Goal: Task Accomplishment & Management: Complete application form

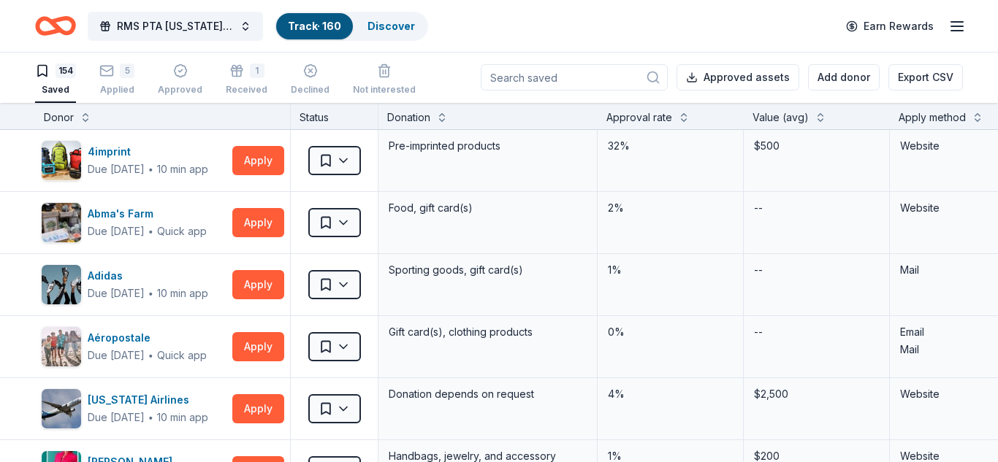
scroll to position [1, 0]
click at [576, 82] on input at bounding box center [574, 77] width 187 height 26
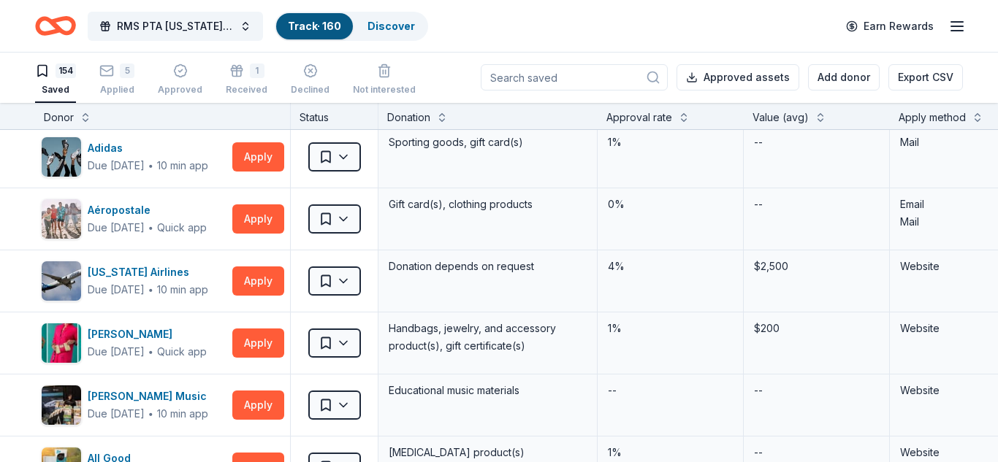
scroll to position [206, 0]
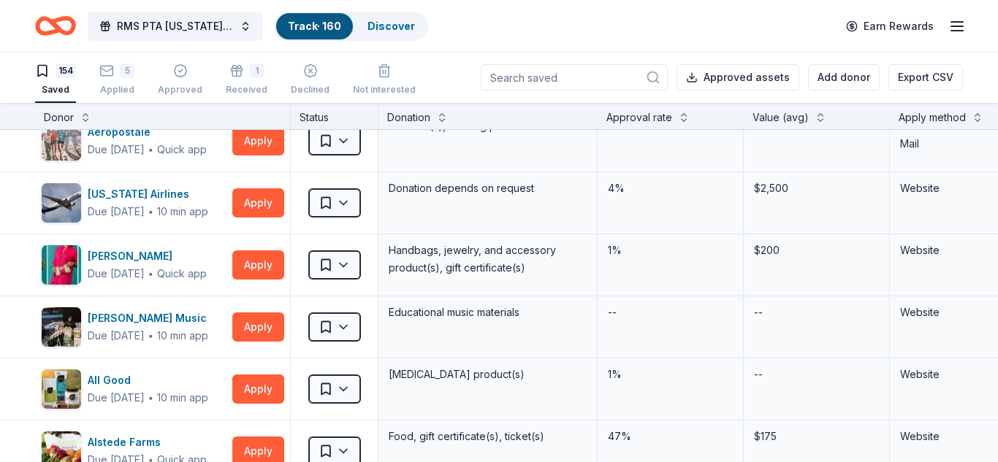
click at [435, 73] on div "154 Saved 5 Applied Approved 1 Received Declined Not interested Approved assets…" at bounding box center [498, 77] width 927 height 51
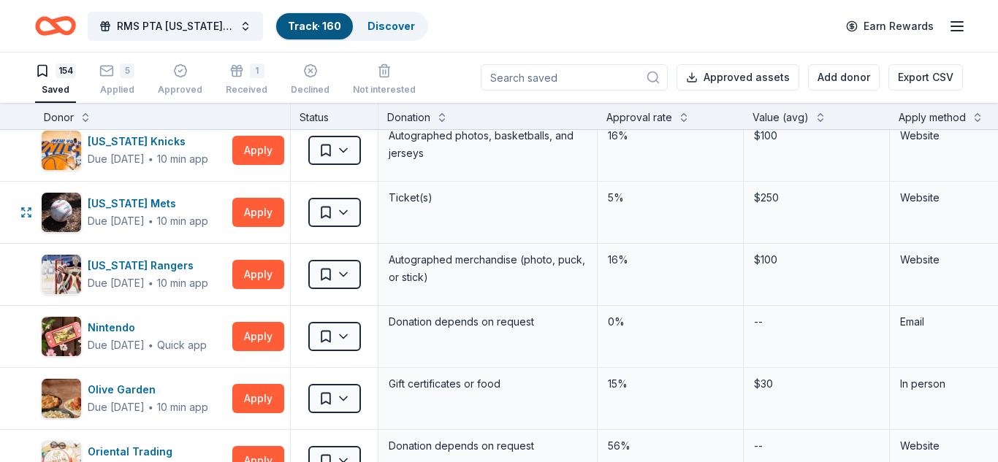
scroll to position [6050, 0]
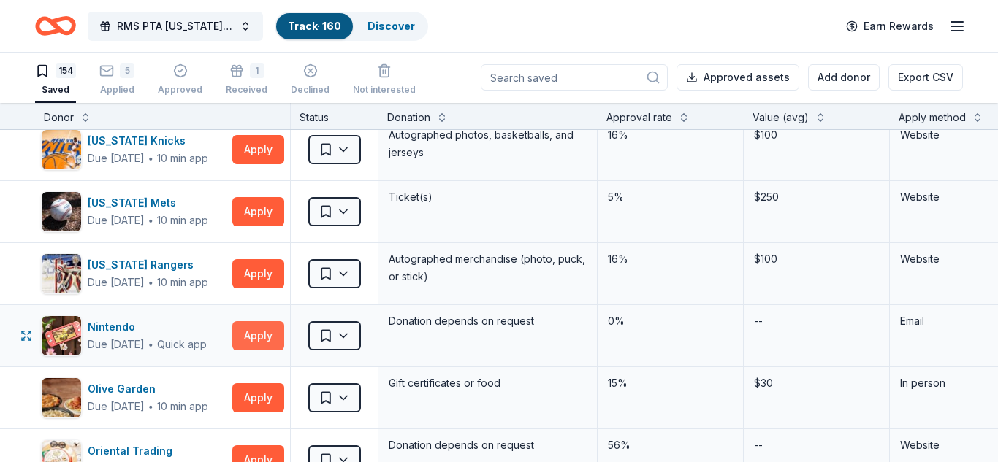
click at [256, 337] on button "Apply" at bounding box center [258, 335] width 52 height 29
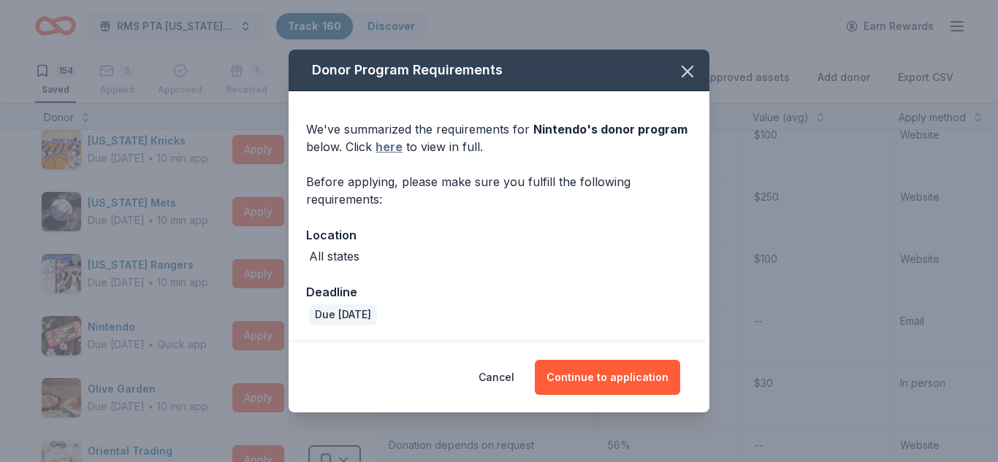
click at [386, 146] on link "here" at bounding box center [388, 147] width 27 height 18
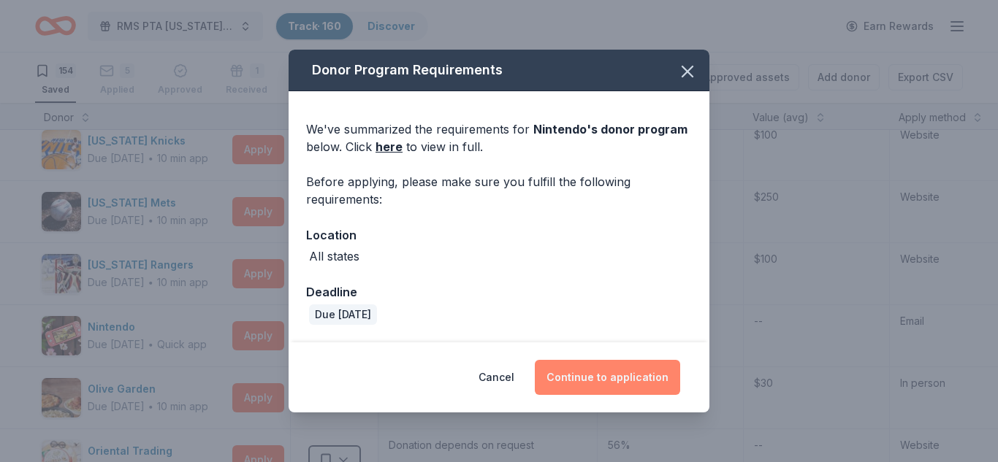
click at [586, 380] on button "Continue to application" at bounding box center [607, 377] width 145 height 35
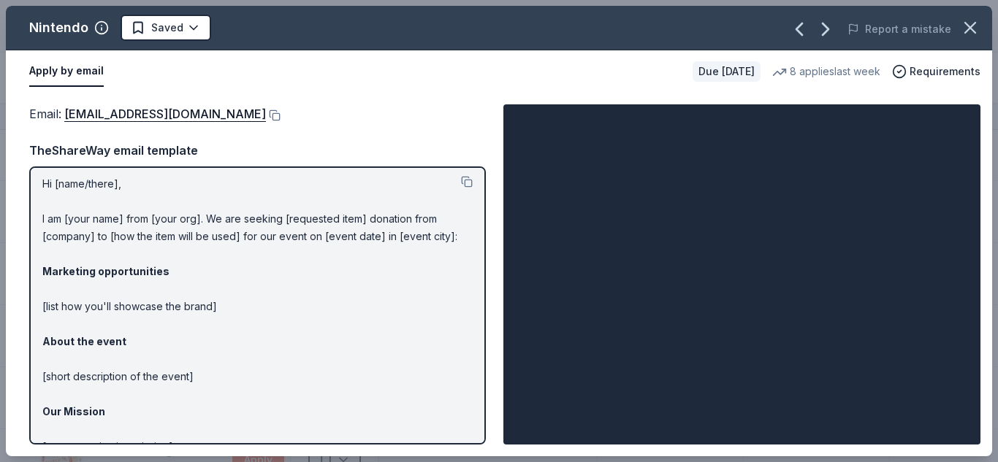
scroll to position [0, 0]
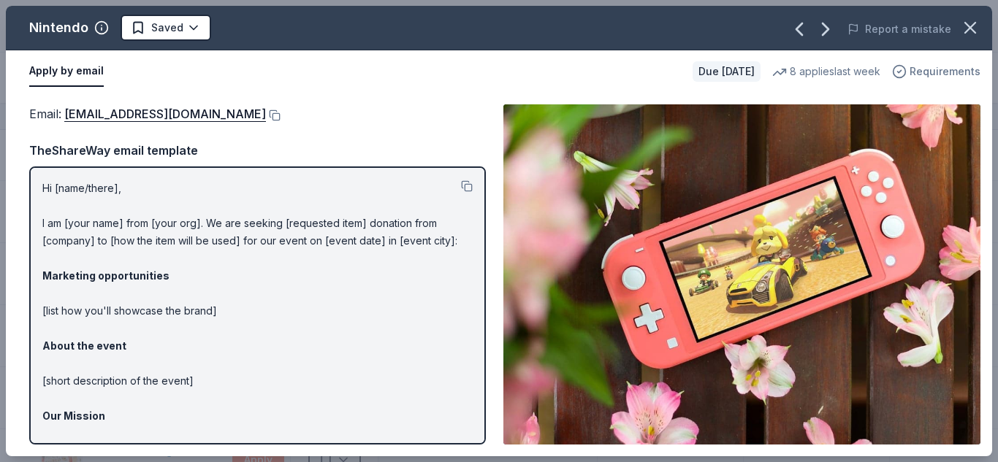
click at [939, 70] on span "Requirements" at bounding box center [944, 72] width 71 height 18
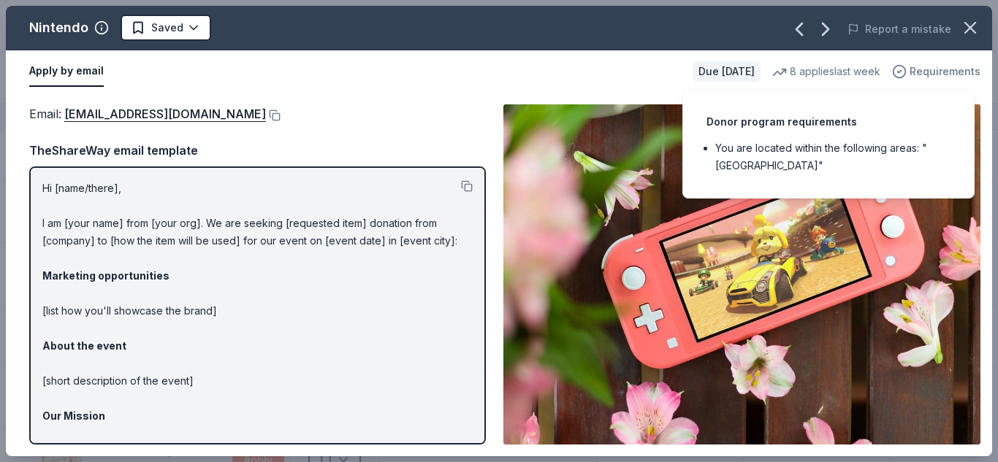
click at [939, 70] on span "Requirements" at bounding box center [944, 72] width 71 height 18
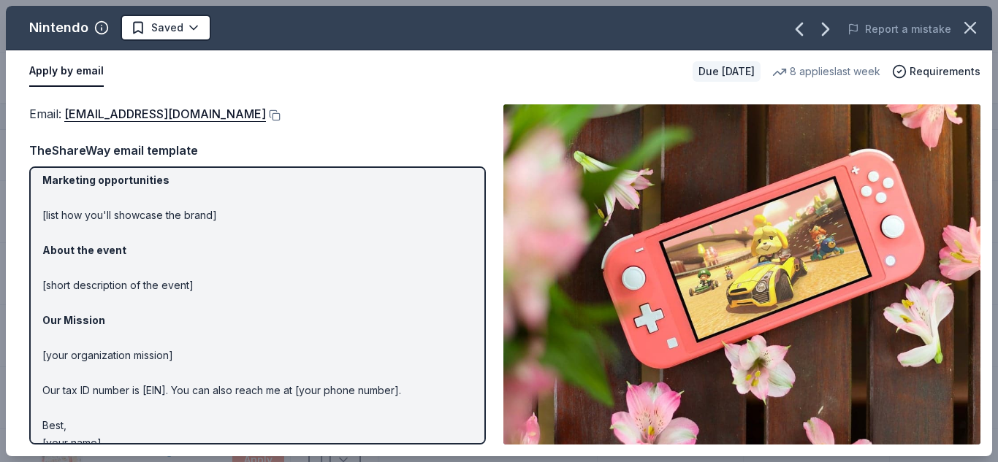
scroll to position [116, 0]
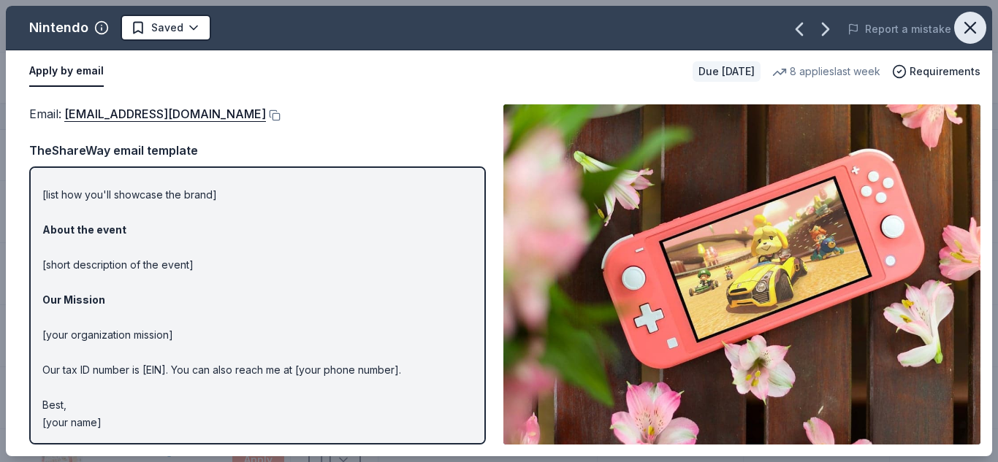
click at [973, 31] on icon "button" at bounding box center [970, 28] width 10 height 10
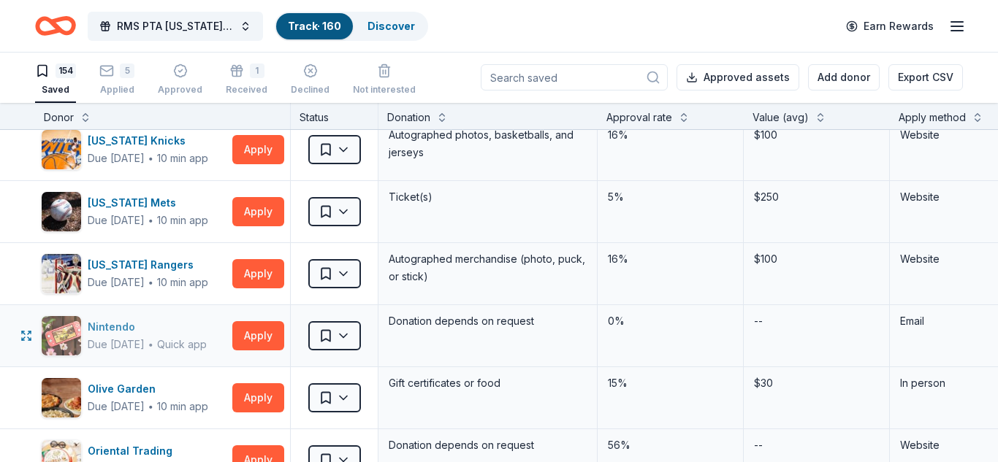
click at [103, 333] on div "Nintendo" at bounding box center [147, 327] width 119 height 18
click at [259, 342] on button "Apply" at bounding box center [258, 335] width 52 height 29
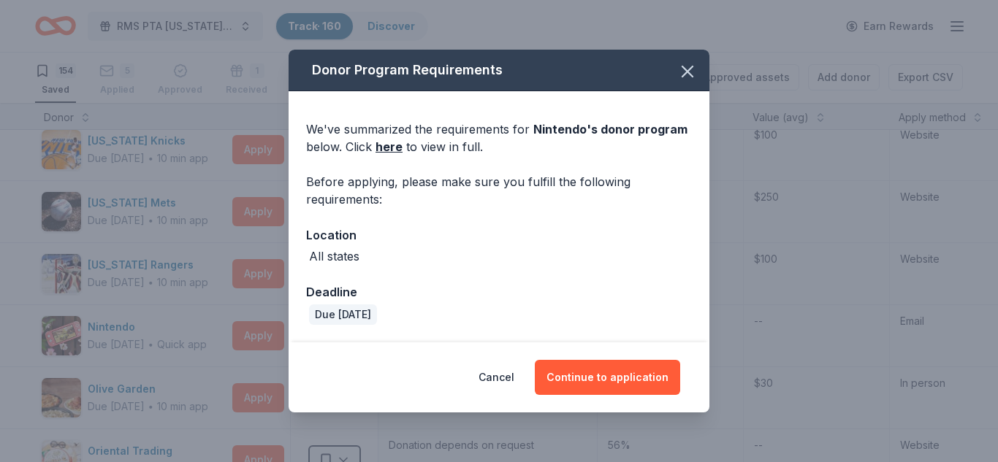
click at [413, 218] on div "We've summarized the requirements for Nintendo 's donor program below. Click he…" at bounding box center [498, 217] width 421 height 252
click at [386, 145] on link "here" at bounding box center [388, 147] width 27 height 18
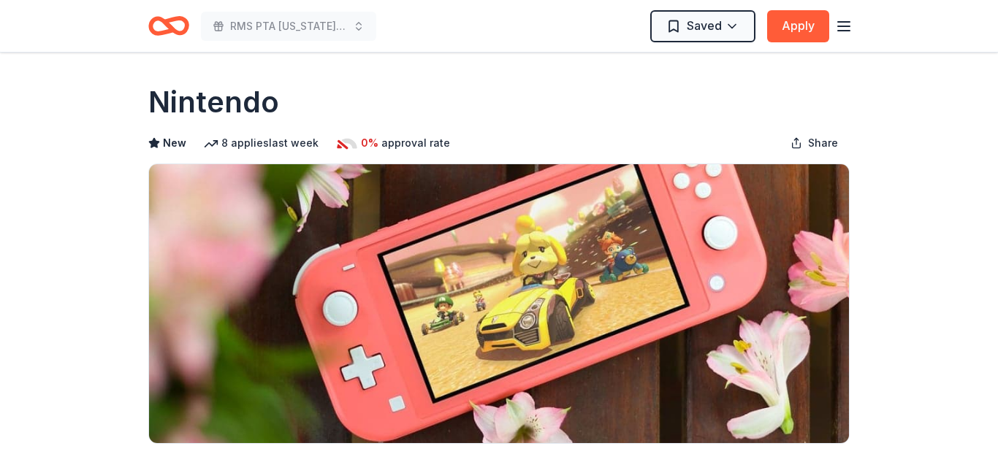
click at [838, 28] on icon "button" at bounding box center [844, 27] width 18 height 18
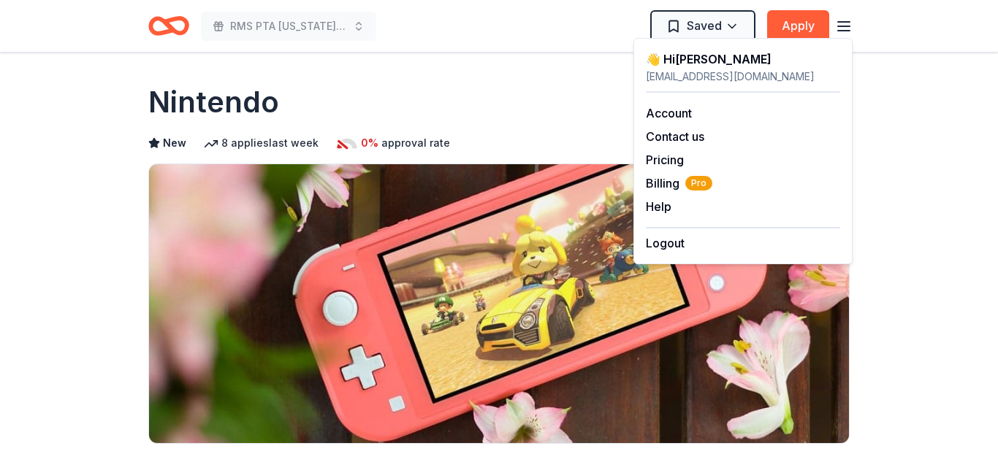
click at [494, 104] on div "Nintendo" at bounding box center [498, 102] width 701 height 41
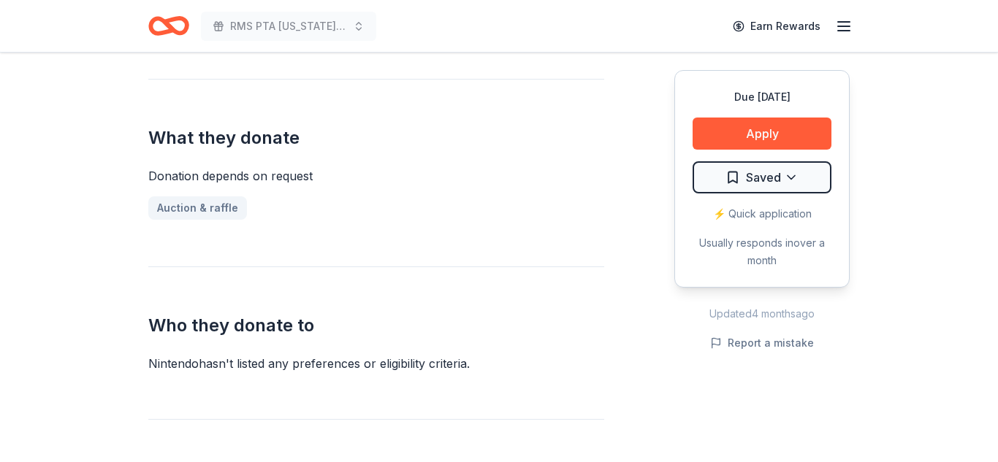
scroll to position [550, 0]
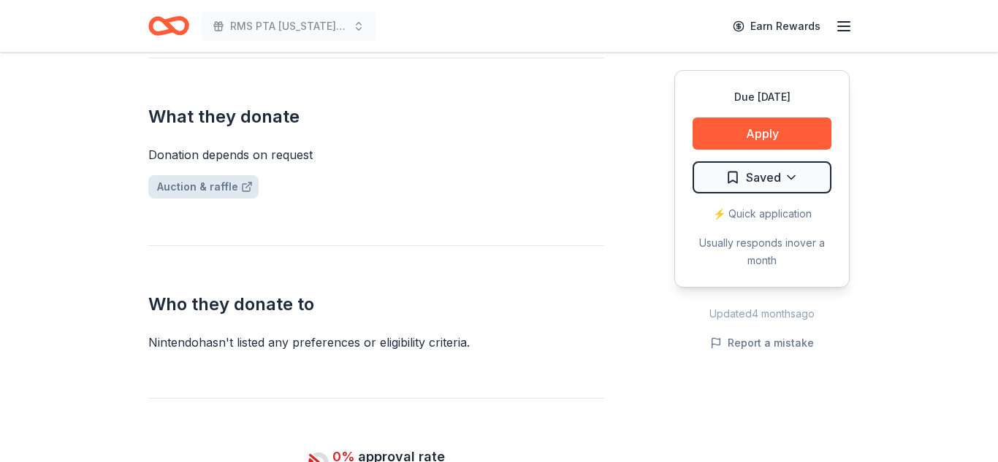
click at [210, 188] on link "Auction & raffle" at bounding box center [203, 186] width 110 height 23
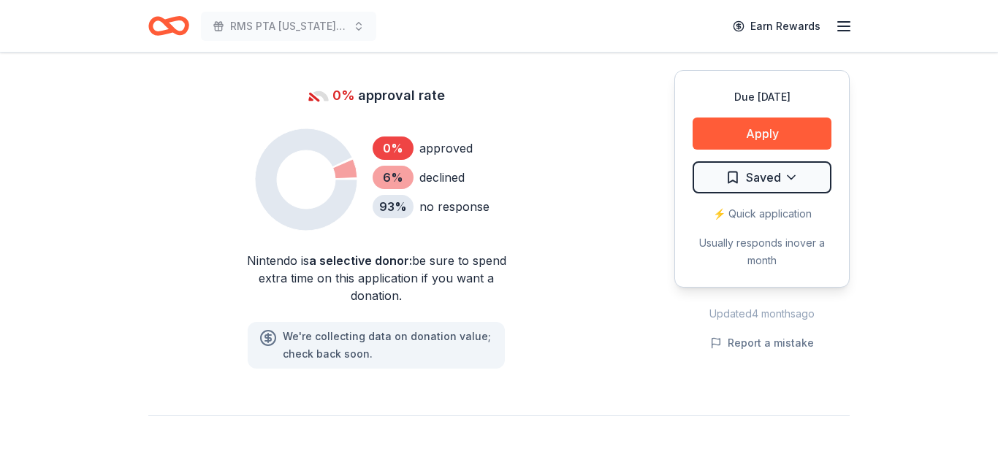
scroll to position [427, 0]
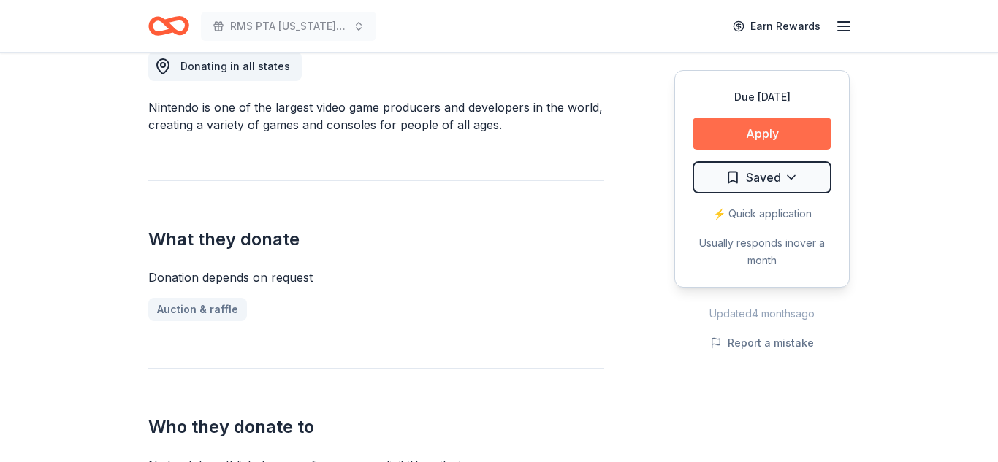
click at [704, 129] on button "Apply" at bounding box center [761, 134] width 139 height 32
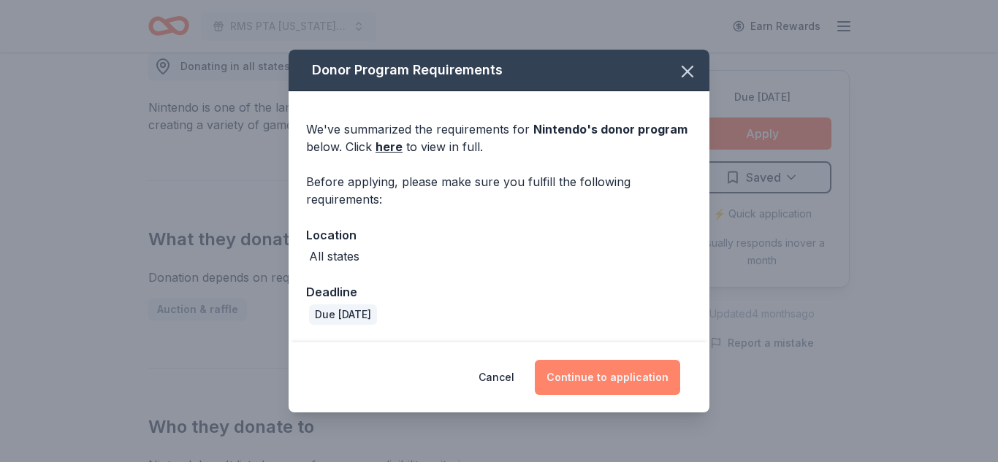
click at [590, 380] on button "Continue to application" at bounding box center [607, 377] width 145 height 35
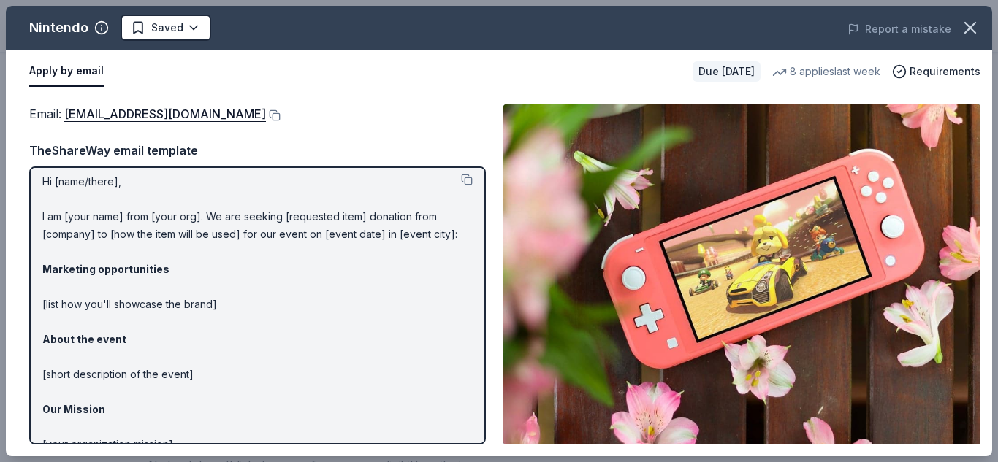
scroll to position [0, 0]
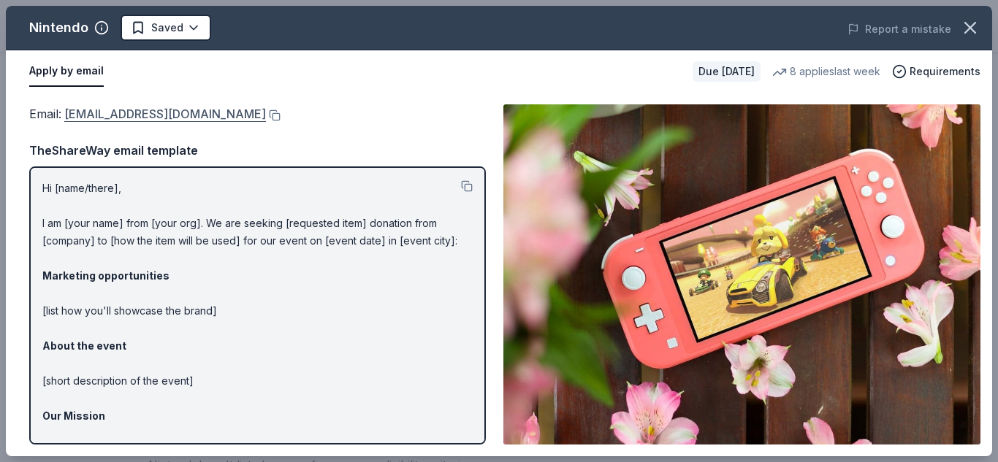
click at [265, 119] on link "[EMAIL_ADDRESS][DOMAIN_NAME]" at bounding box center [165, 113] width 202 height 19
